Goal: Task Accomplishment & Management: Use online tool/utility

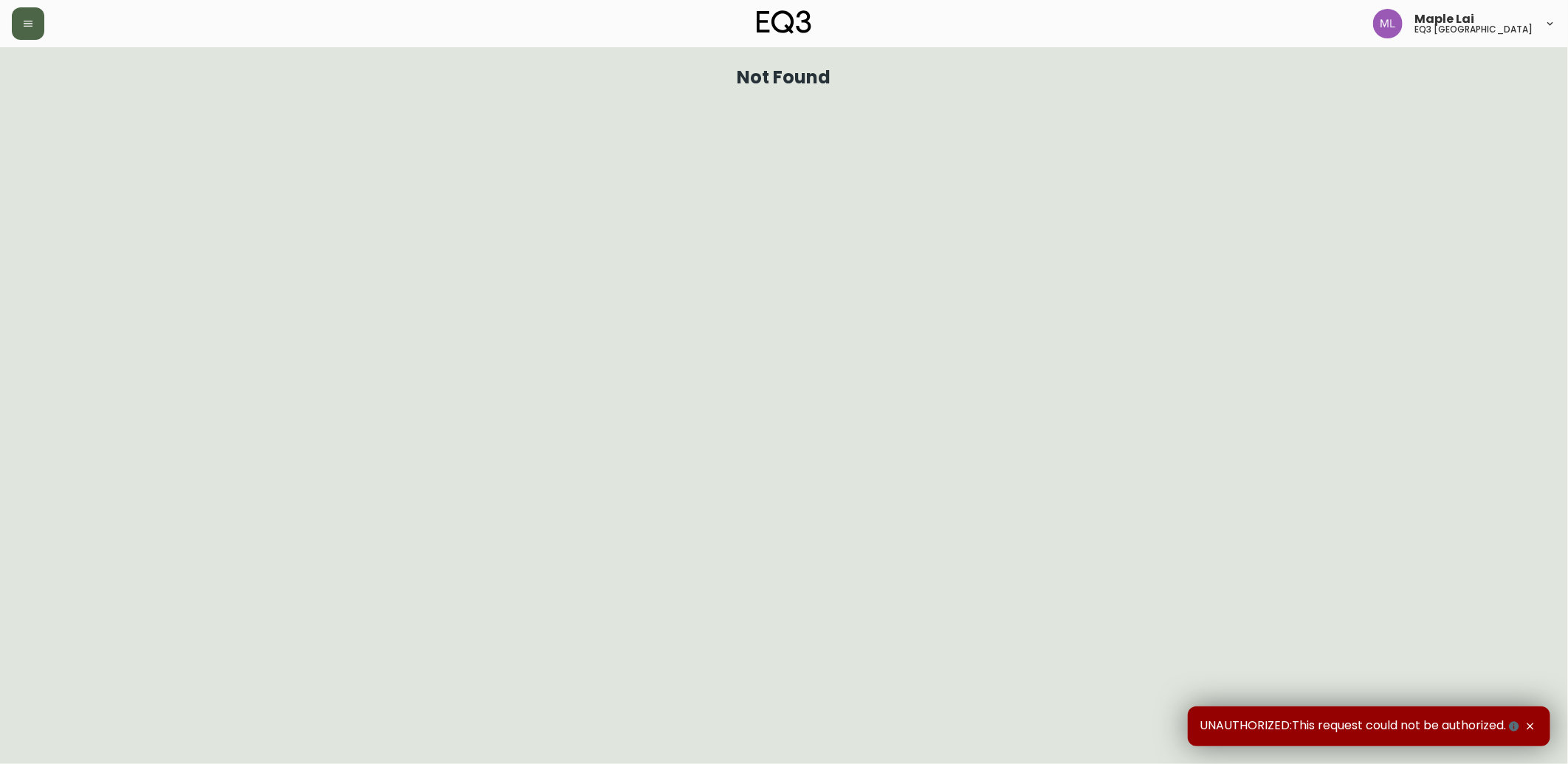
click at [30, 38] on button "button" at bounding box center [28, 23] width 33 height 33
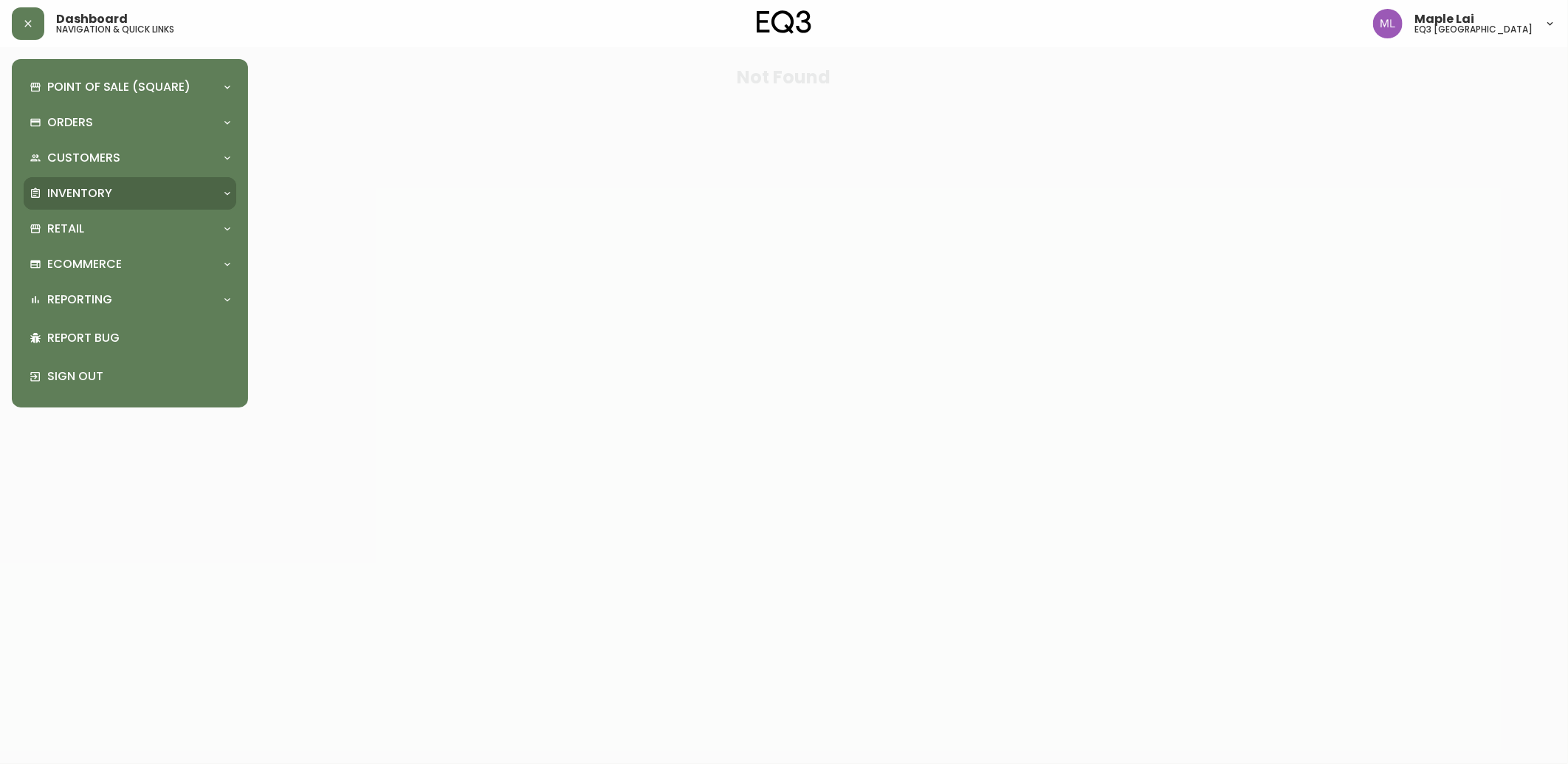
click at [116, 200] on div "Inventory" at bounding box center [123, 193] width 186 height 16
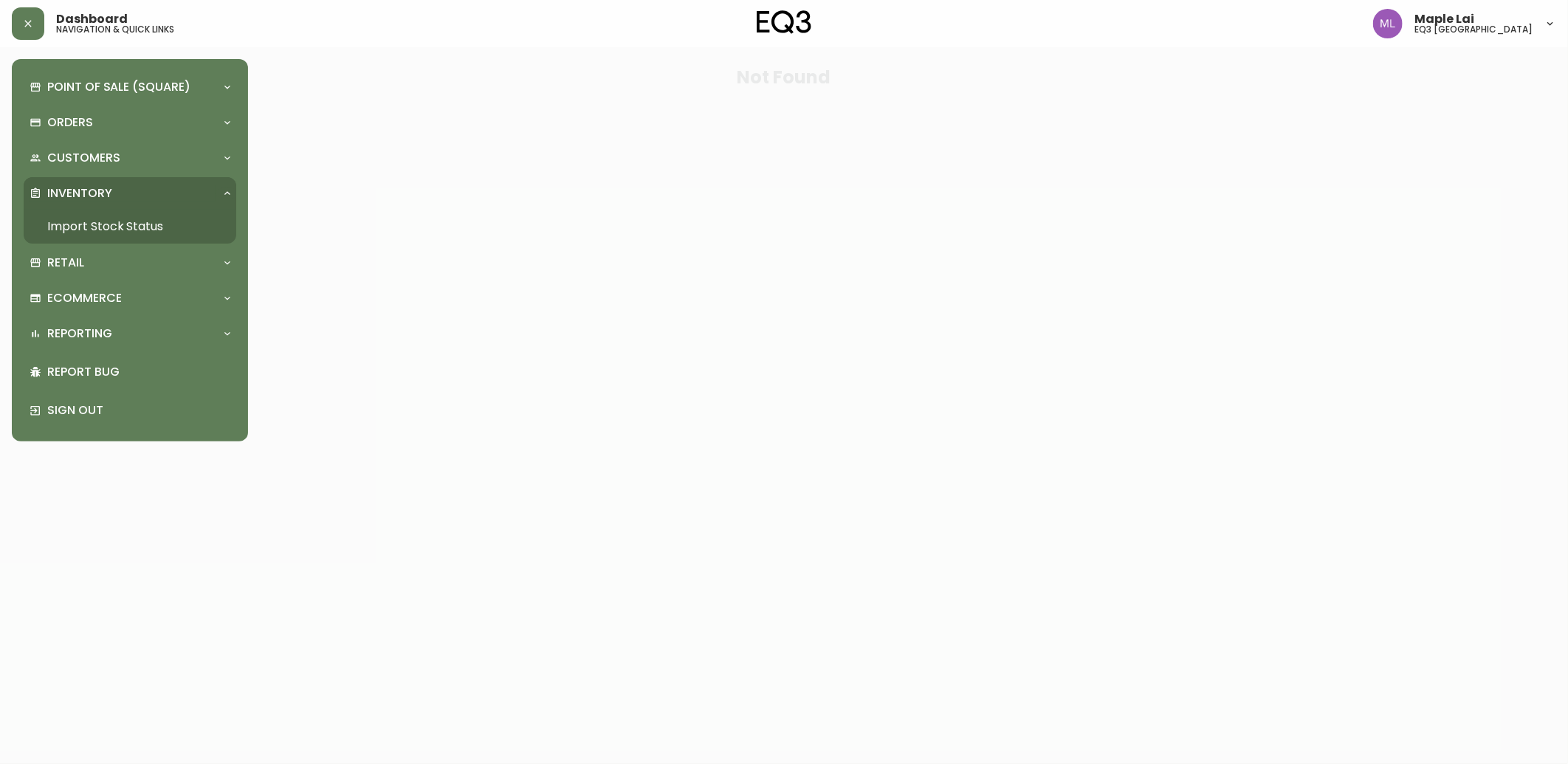
click at [49, 223] on link "Import Stock Status" at bounding box center [130, 226] width 213 height 34
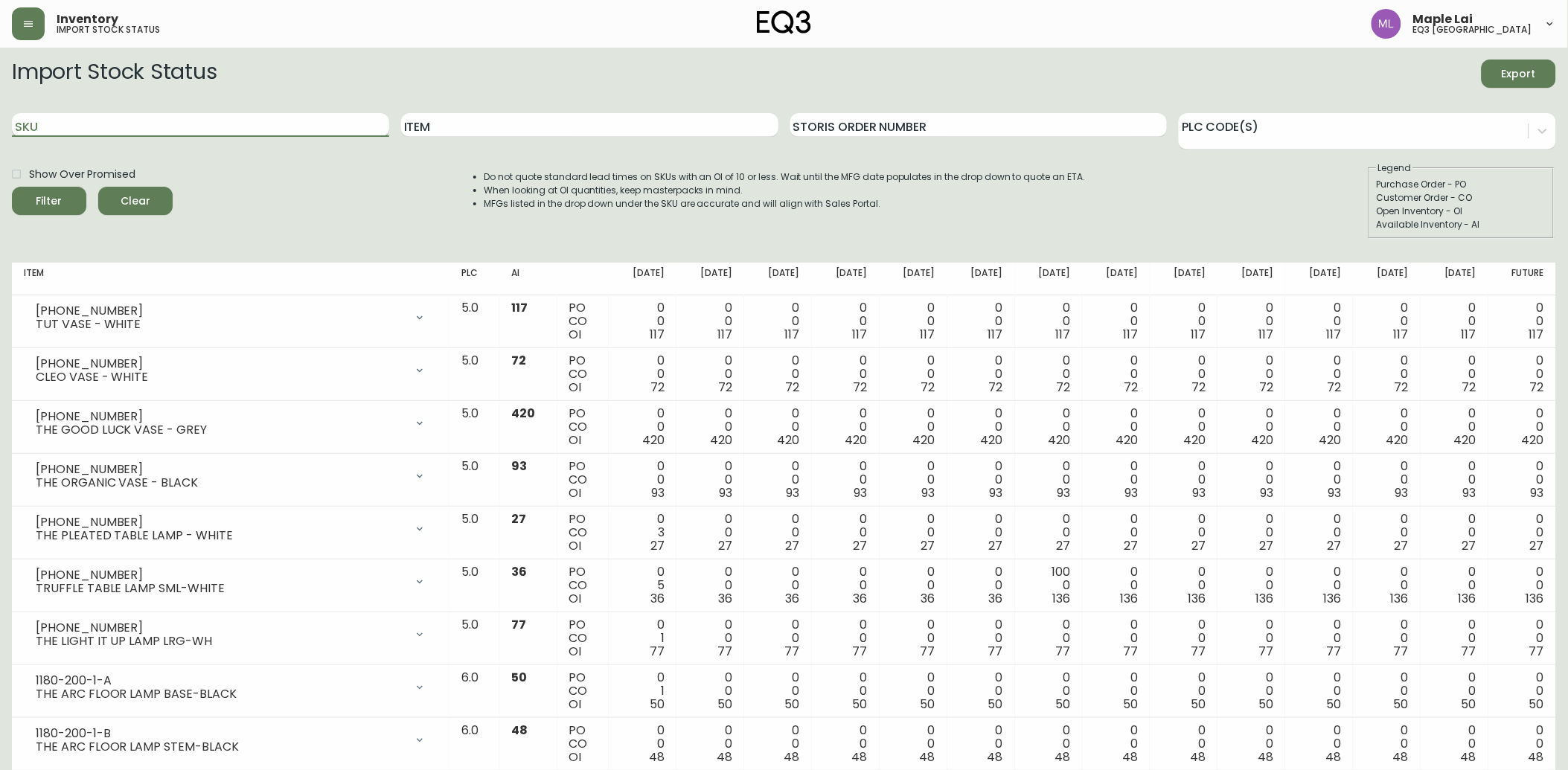
click at [298, 127] on input "SKU" at bounding box center [201, 124] width 378 height 23
paste input "3020-132-13-B"
click at [12, 187] on button "Filter" at bounding box center [49, 201] width 74 height 28
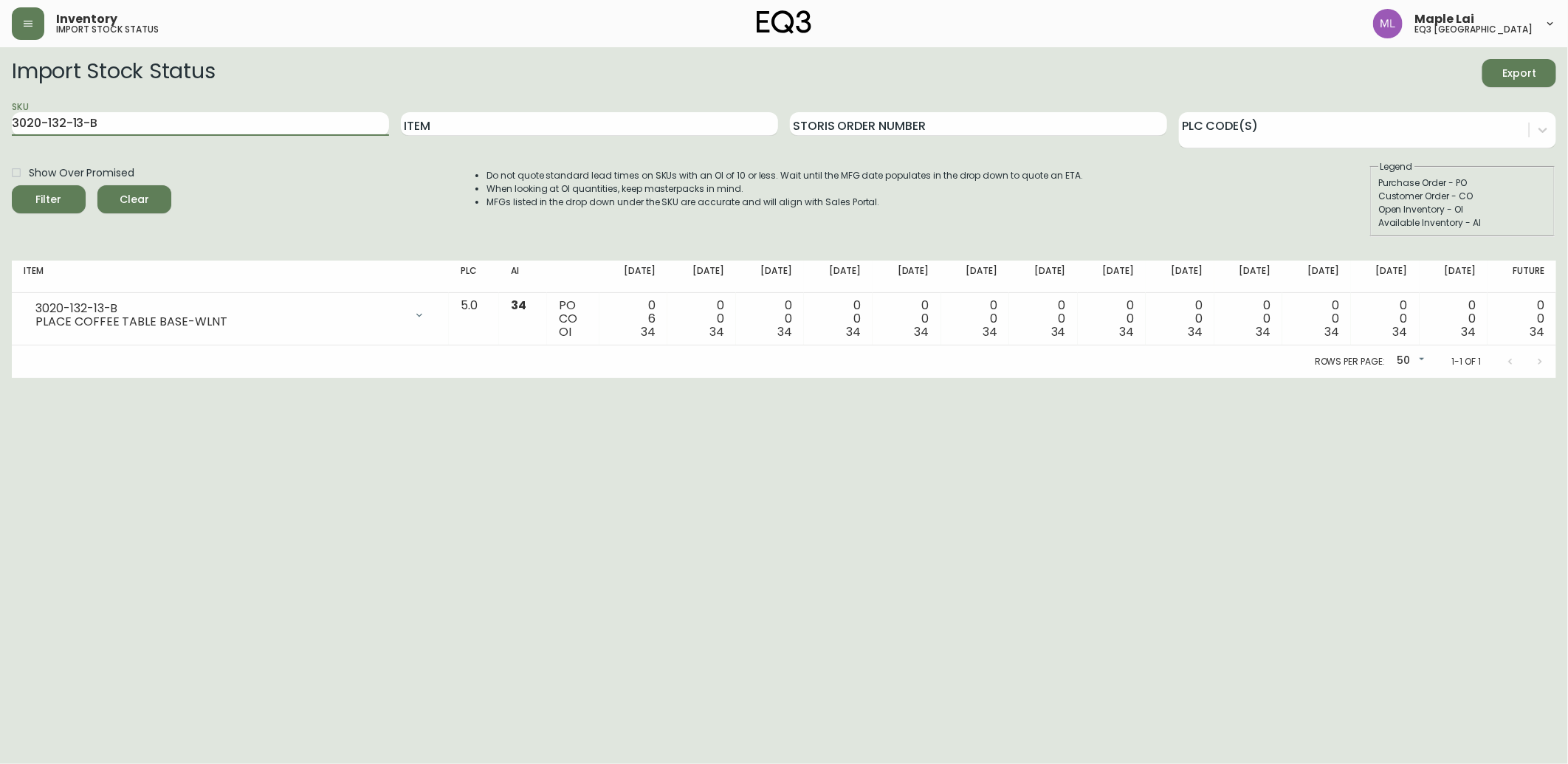
drag, startPoint x: 138, startPoint y: 122, endPoint x: -4, endPoint y: 130, distance: 142.2
click at [0, 130] on html "Inventory import stock status Maple Lai eq3 [GEOGRAPHIC_DATA] Import Stock Stat…" at bounding box center [784, 189] width 1568 height 378
paste input "295-0-A"
click at [12, 185] on button "Filter" at bounding box center [48, 199] width 74 height 28
drag, startPoint x: 149, startPoint y: 127, endPoint x: 0, endPoint y: 80, distance: 156.2
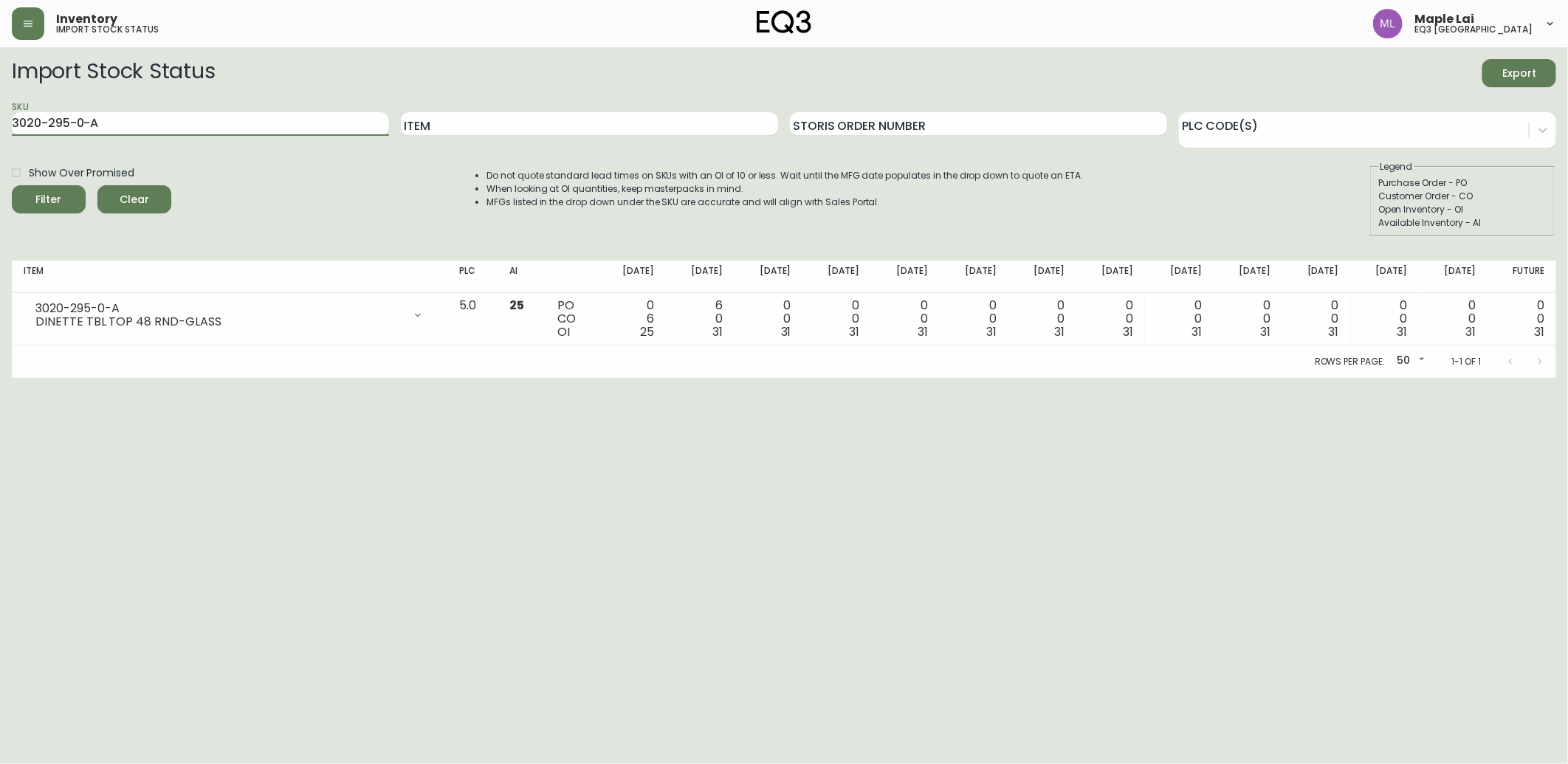
click at [0, 80] on html "Inventory import stock status Maple Lai eq3 [GEOGRAPHIC_DATA] Import Stock Stat…" at bounding box center [784, 189] width 1568 height 378
paste input "132-13-B"
click at [12, 185] on button "Filter" at bounding box center [48, 199] width 74 height 28
drag, startPoint x: 143, startPoint y: 130, endPoint x: -4, endPoint y: 82, distance: 154.6
click at [0, 82] on html "Inventory import stock status Maple Lai eq3 [GEOGRAPHIC_DATA] Import Stock Stat…" at bounding box center [784, 189] width 1568 height 378
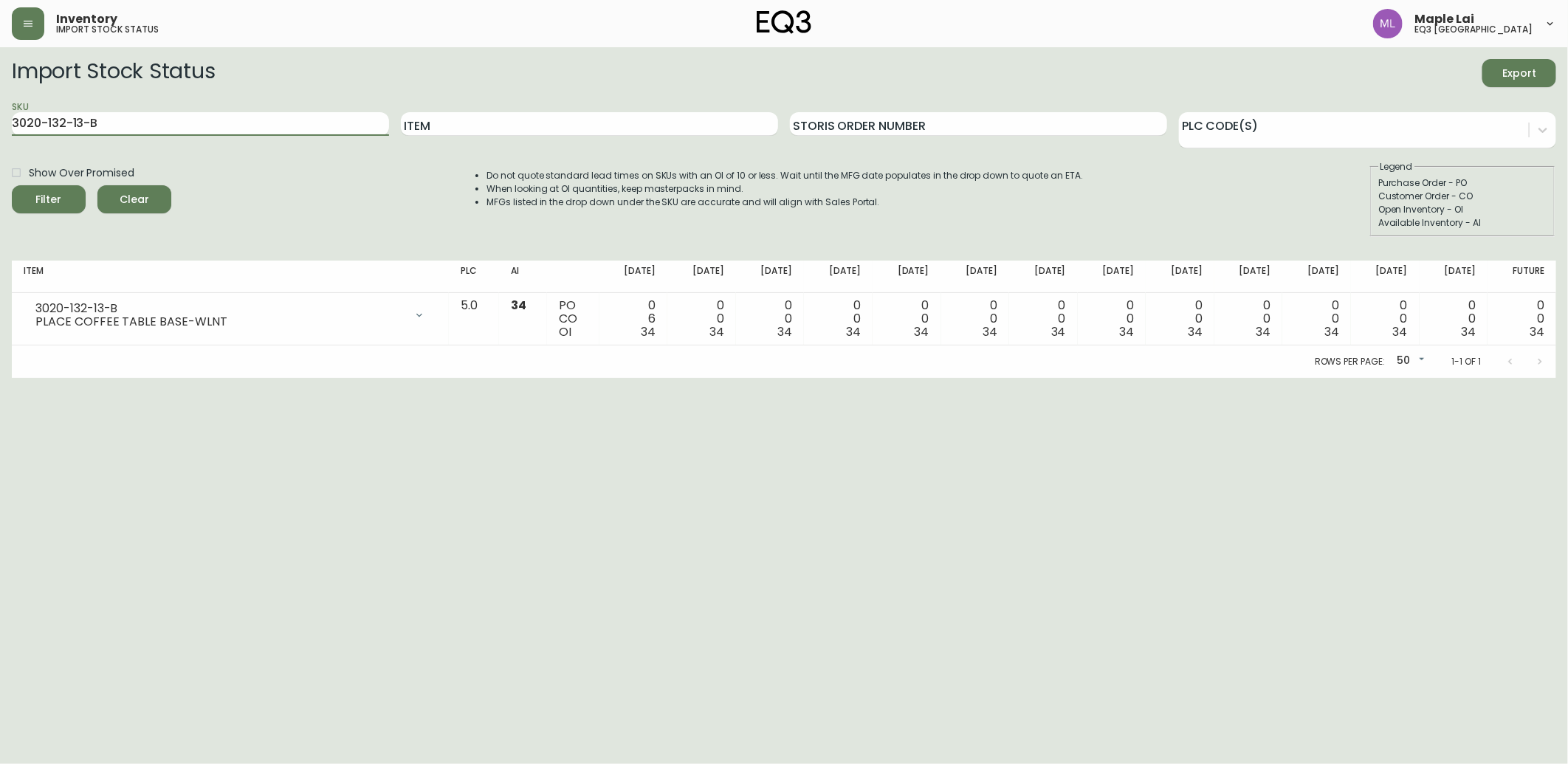
paste input "3-0-A"
click at [174, 130] on input "3020-133-0-A'" at bounding box center [200, 123] width 378 height 23
drag, startPoint x: 166, startPoint y: 130, endPoint x: -4, endPoint y: 62, distance: 183.1
click at [0, 62] on html "Inventory import stock status Maple Lai eq3 [GEOGRAPHIC_DATA] Import Stock Stat…" at bounding box center [784, 189] width 1568 height 378
paste input "text"
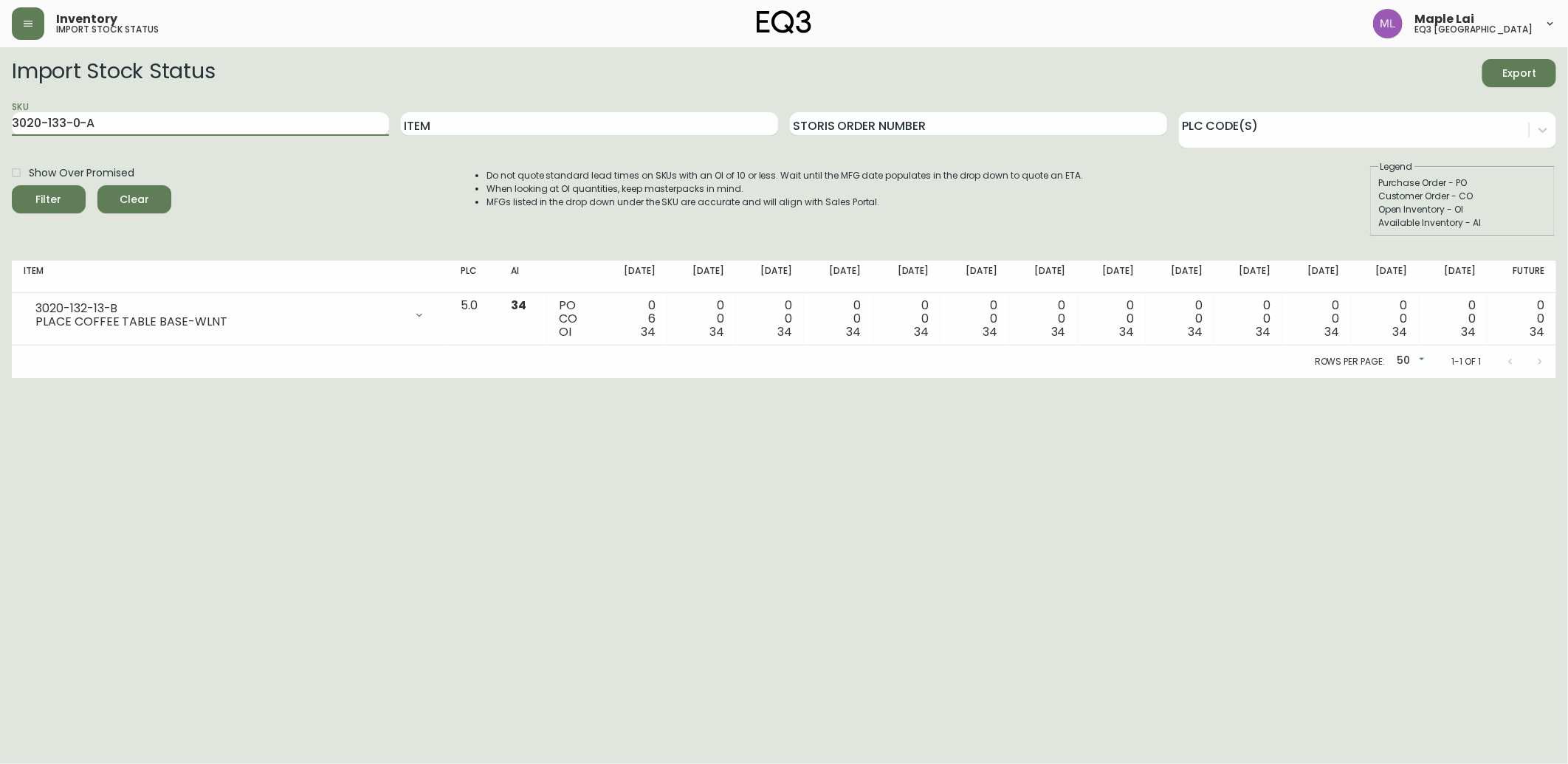
click at [12, 185] on button "Filter" at bounding box center [48, 199] width 74 height 28
drag, startPoint x: 108, startPoint y: 119, endPoint x: -4, endPoint y: 130, distance: 112.5
click at [0, 130] on html "Inventory import stock status Maple Lai eq3 [GEOGRAPHIC_DATA] Import Stock Stat…" at bounding box center [784, 189] width 1568 height 378
paste input "2-13-B"
click at [12, 185] on button "Filter" at bounding box center [48, 199] width 74 height 28
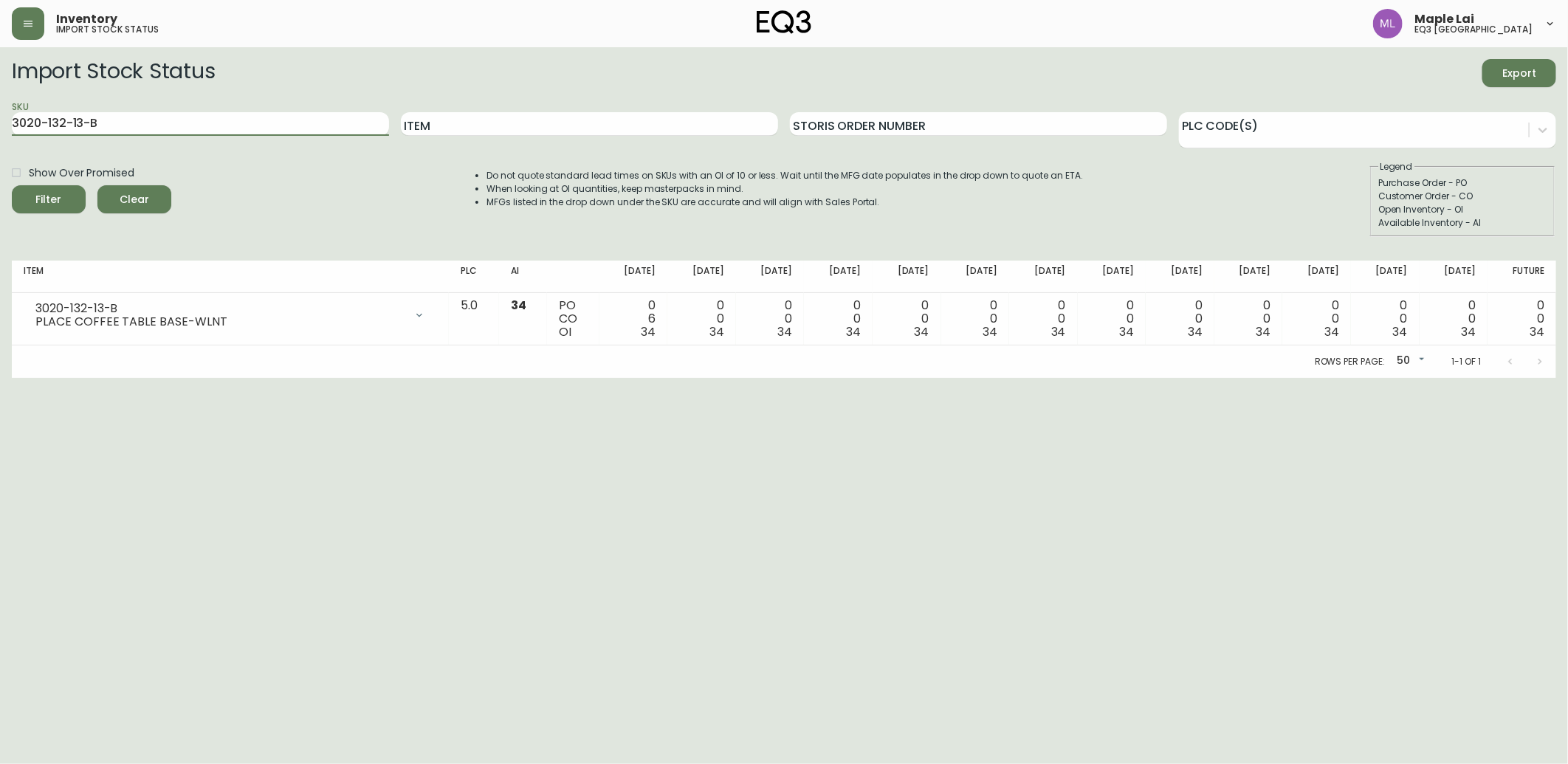
drag, startPoint x: 198, startPoint y: 130, endPoint x: -4, endPoint y: 130, distance: 202.0
click at [0, 130] on html "Inventory import stock status Maple Lai eq3 [GEOGRAPHIC_DATA] Import Stock Stat…" at bounding box center [784, 189] width 1568 height 378
paste input "3-0-A"
type input "3020-133-0-A"
click at [12, 185] on button "Filter" at bounding box center [48, 199] width 74 height 28
